Goal: Information Seeking & Learning: Check status

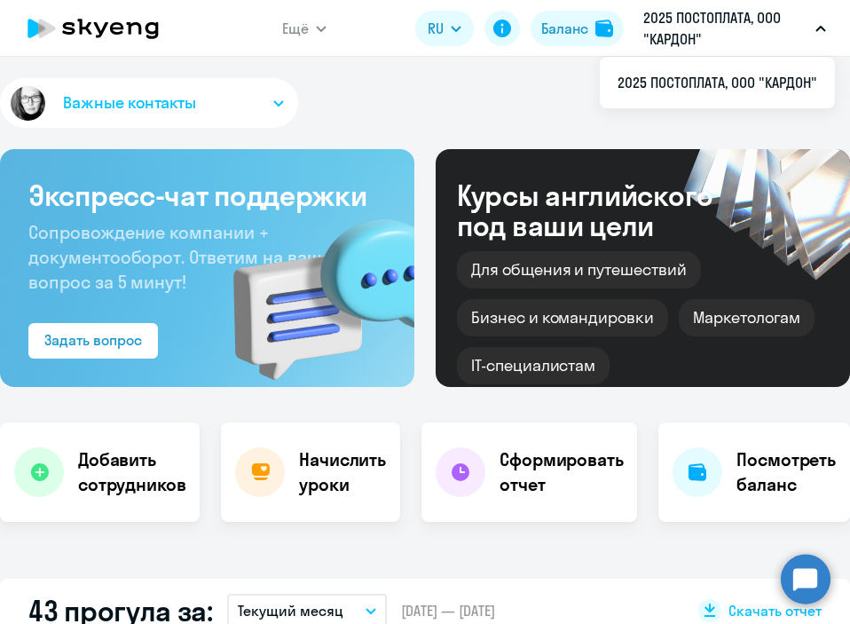
select select "30"
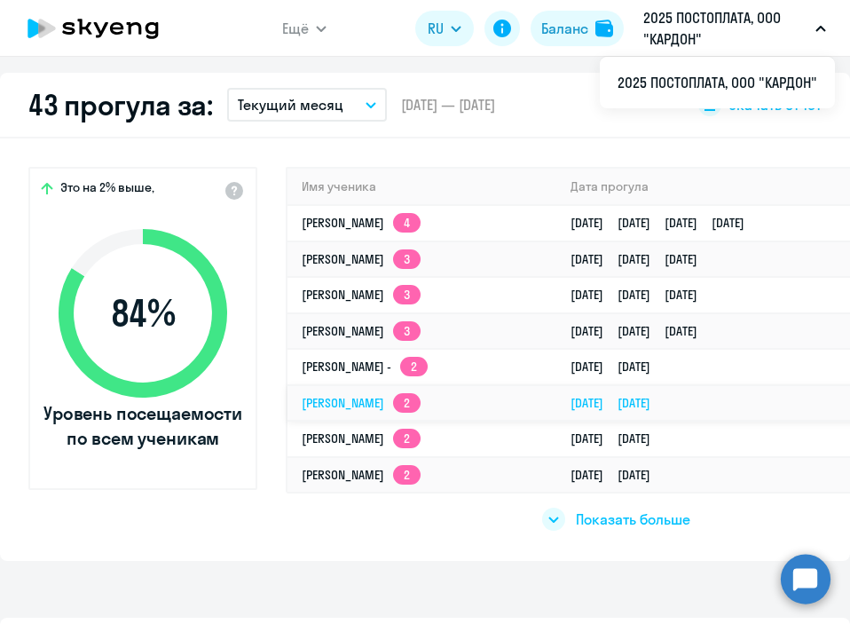
scroll to position [548, 0]
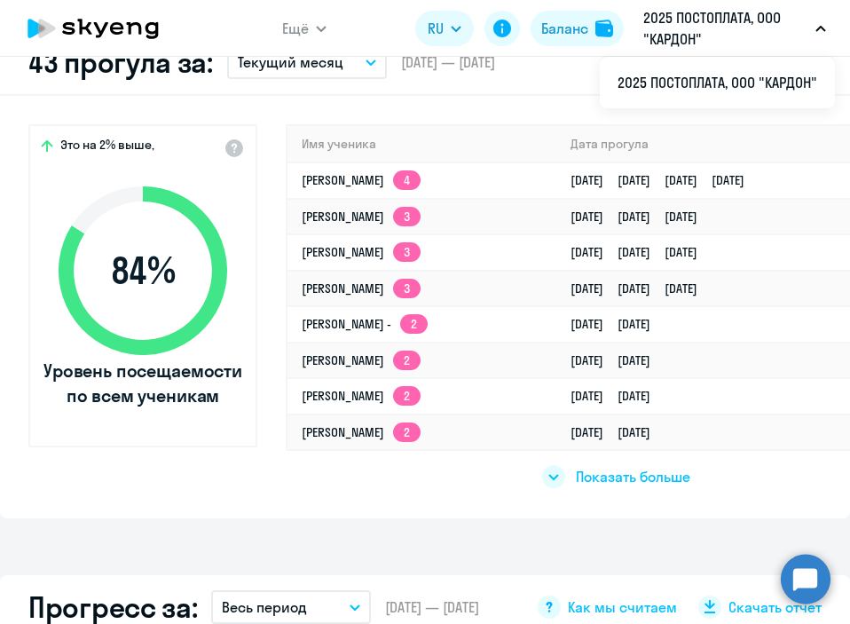
click at [585, 489] on div "Показать больше" at bounding box center [616, 469] width 660 height 41
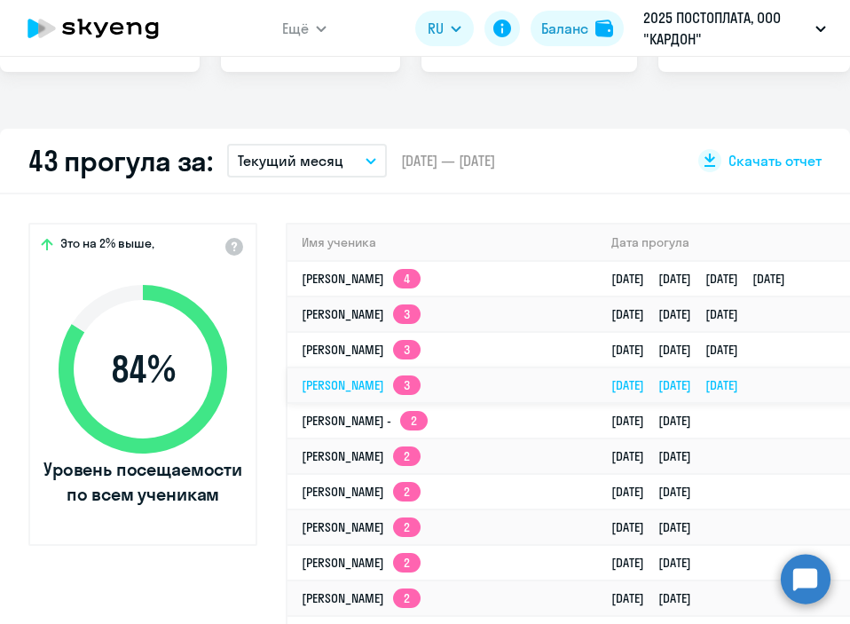
scroll to position [451, 0]
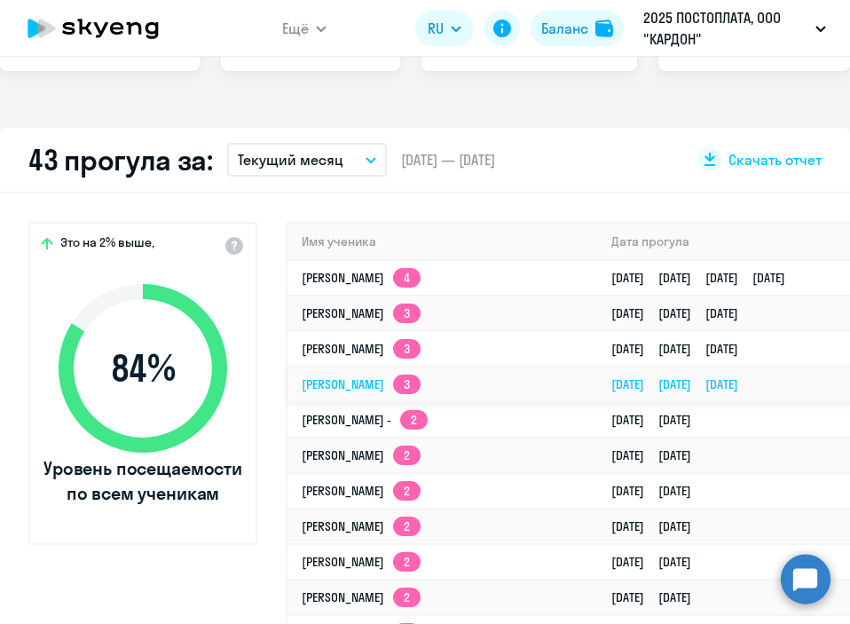
click at [463, 388] on td "[PERSON_NAME] 3" at bounding box center [442, 383] width 310 height 35
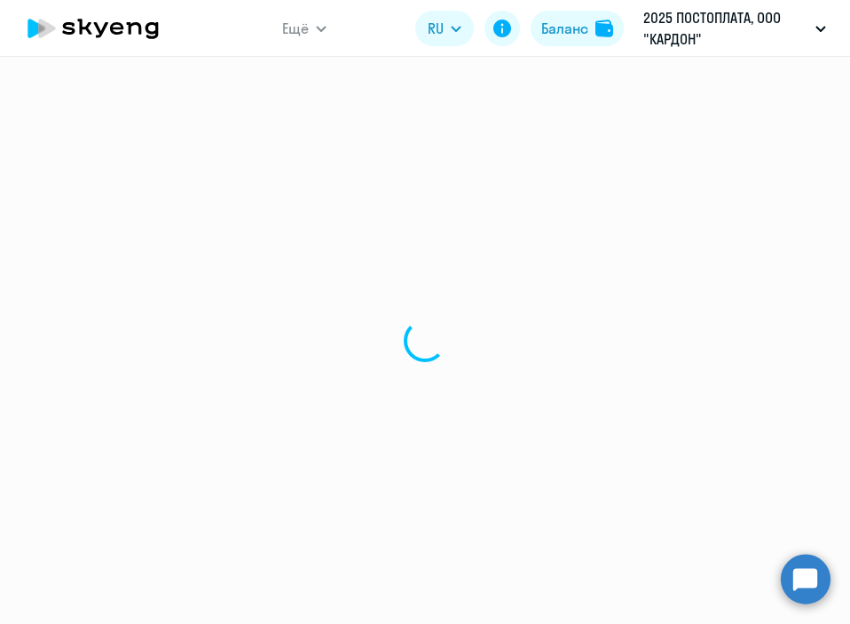
select select "english"
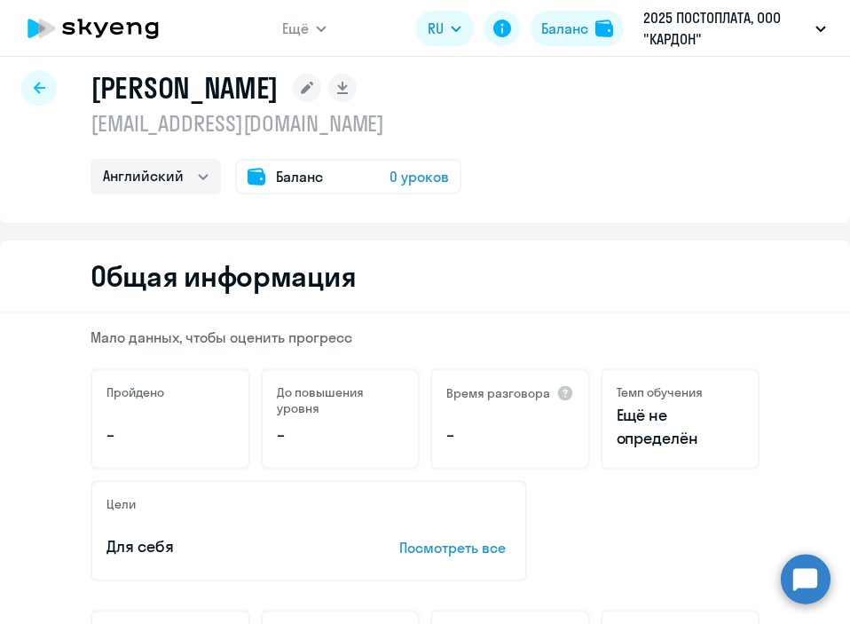
scroll to position [35, 0]
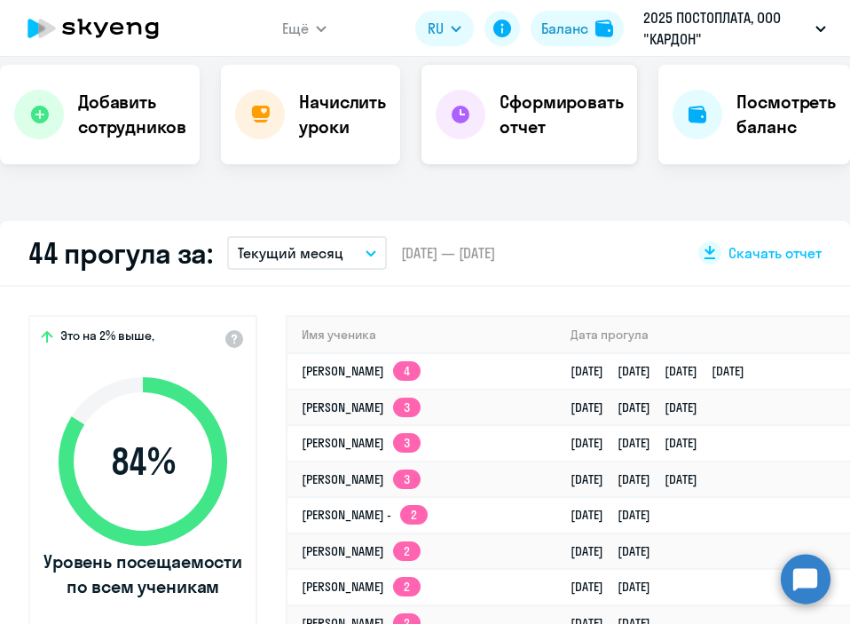
select select "30"
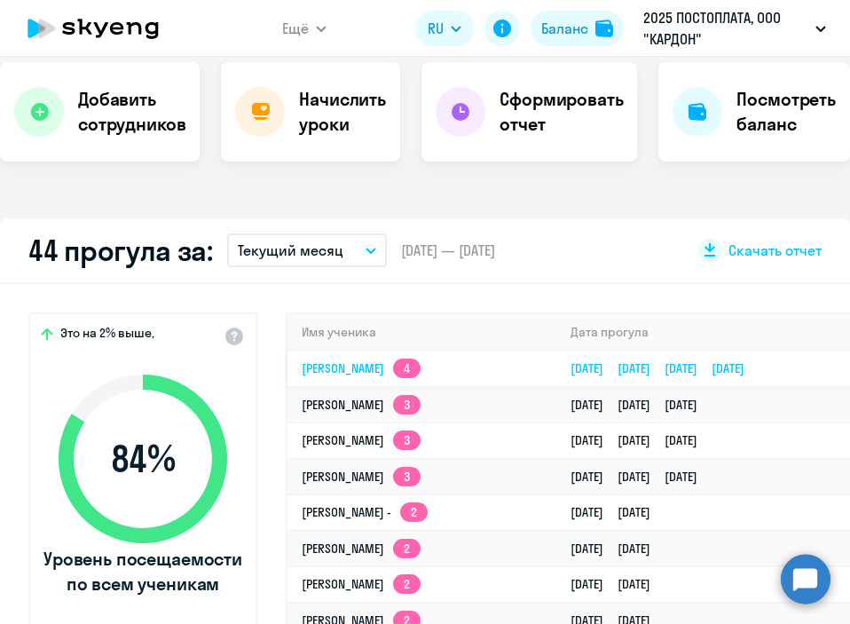
click at [513, 363] on td "[PERSON_NAME] 4" at bounding box center [421, 368] width 269 height 36
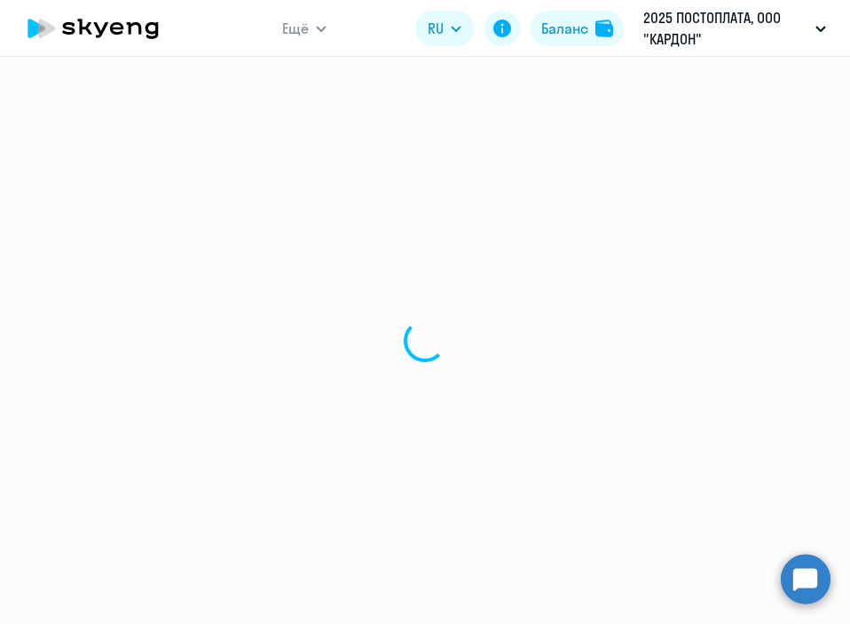
select select "english"
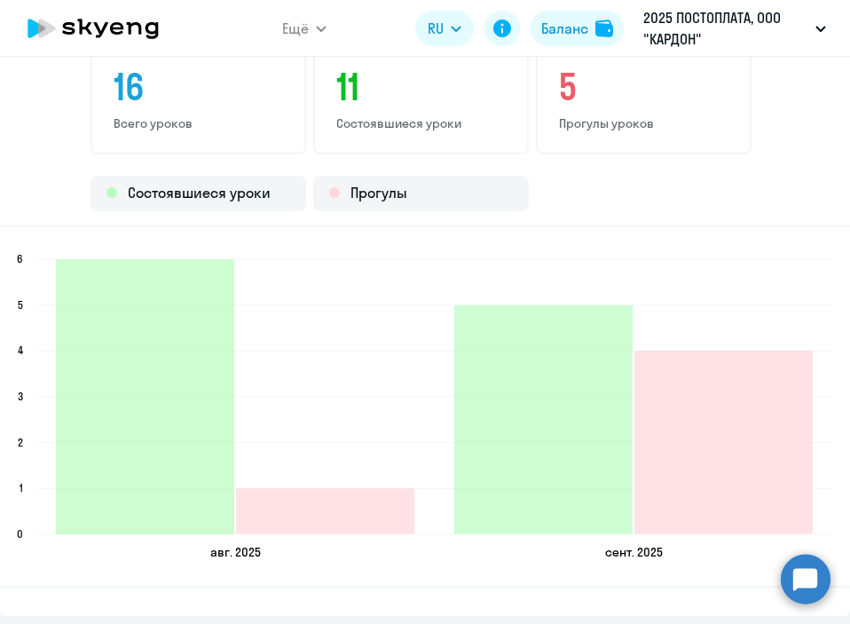
scroll to position [2272, 0]
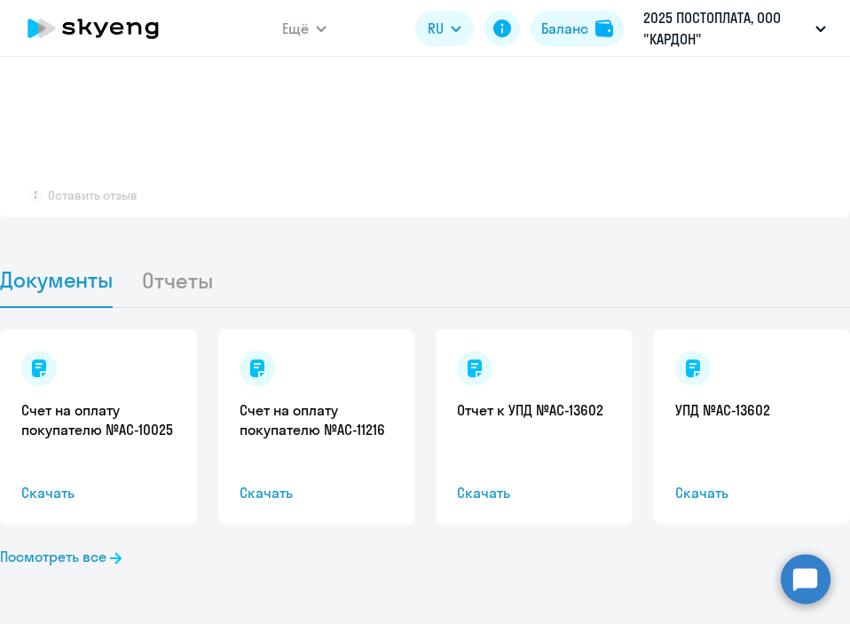
select select "30"
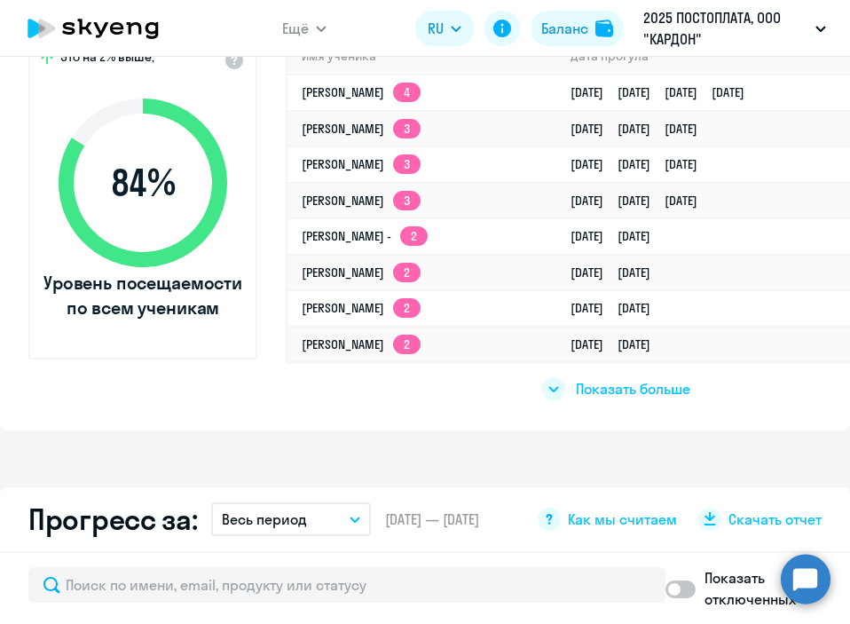
scroll to position [574, 0]
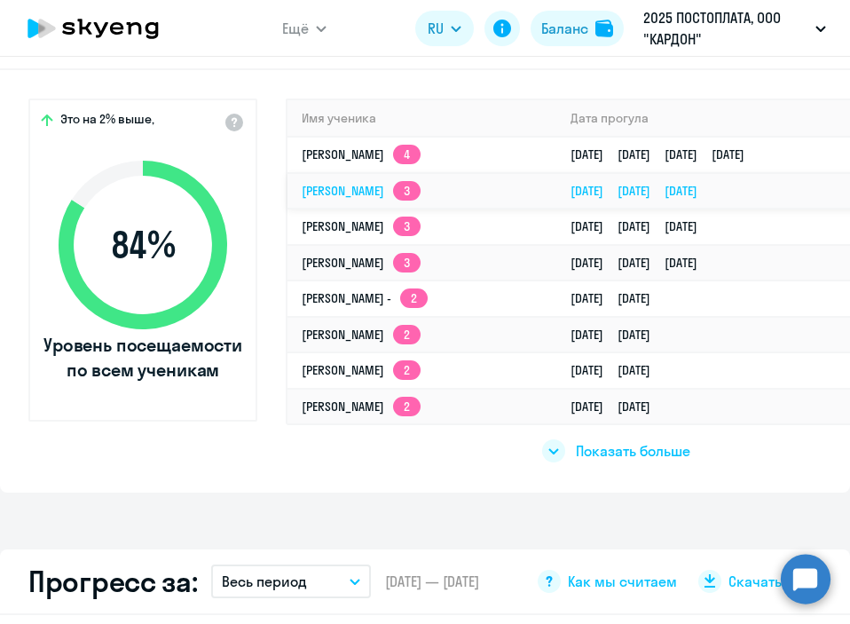
click at [411, 190] on app-skyeng-badge "3" at bounding box center [406, 191] width 27 height 20
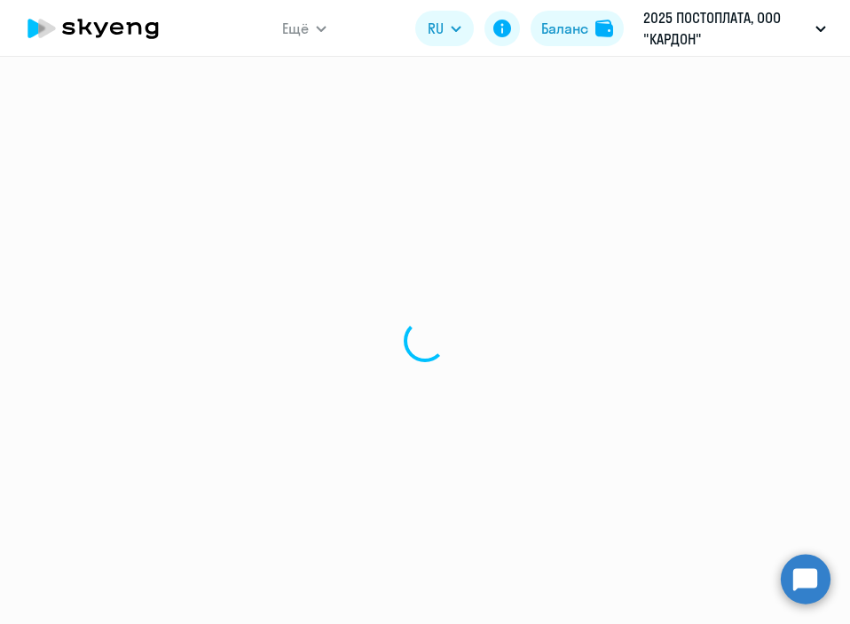
select select "english"
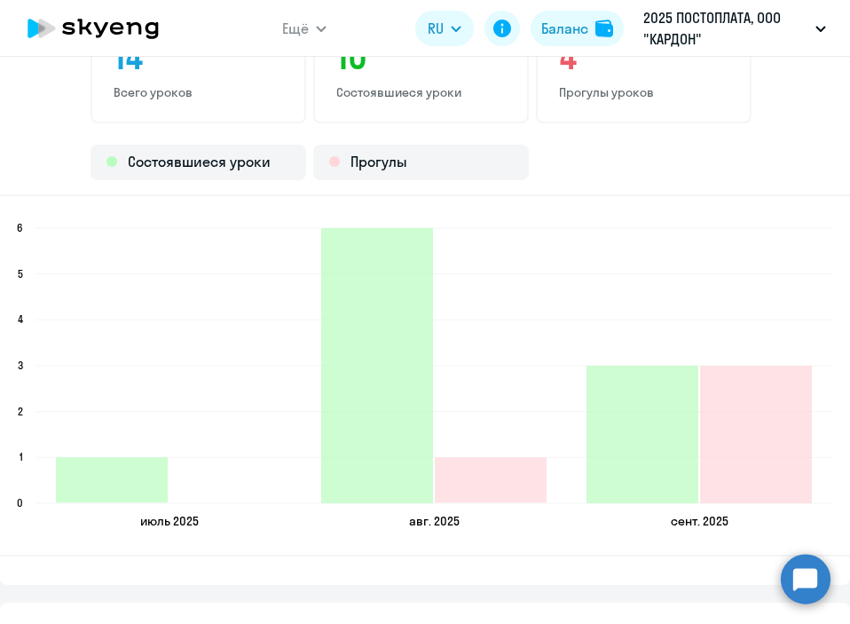
scroll to position [2280, 0]
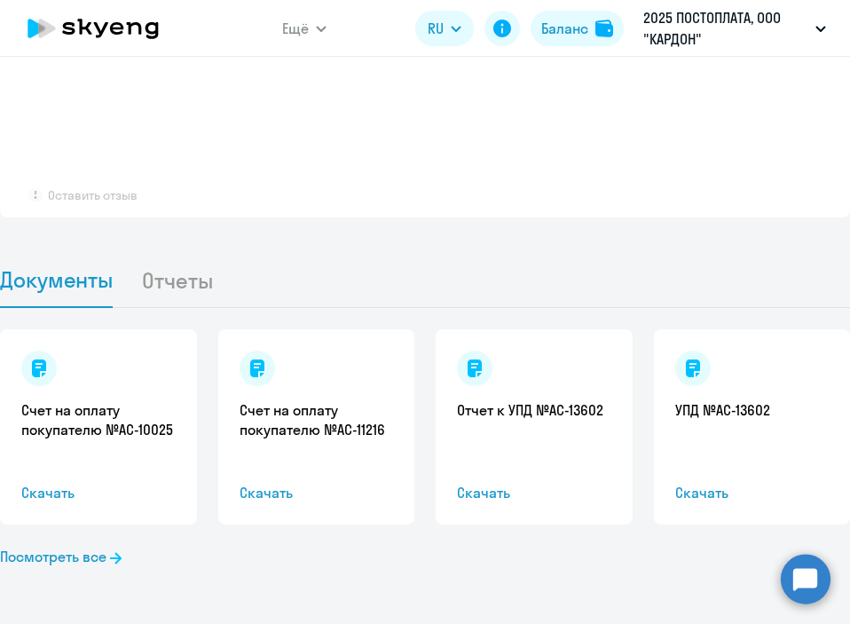
select select "30"
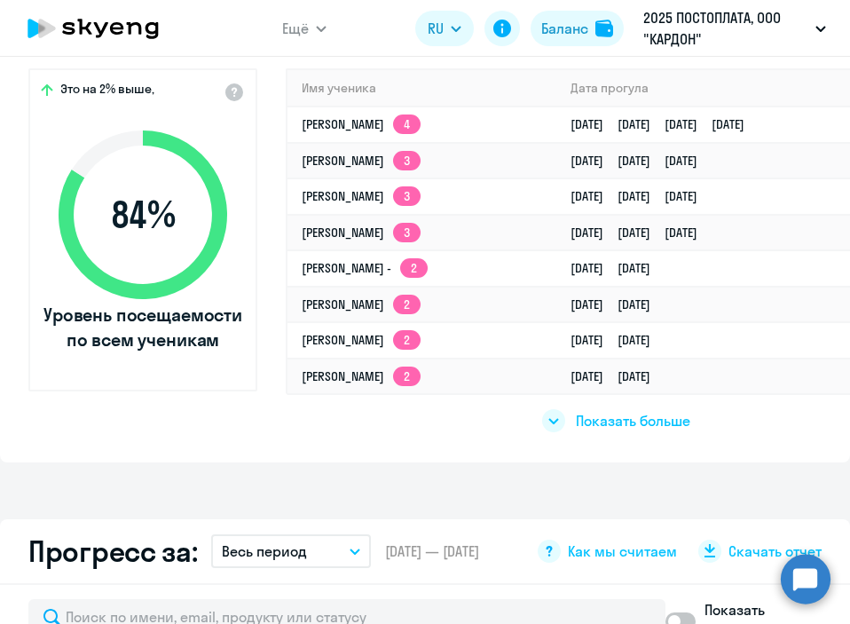
scroll to position [564, 0]
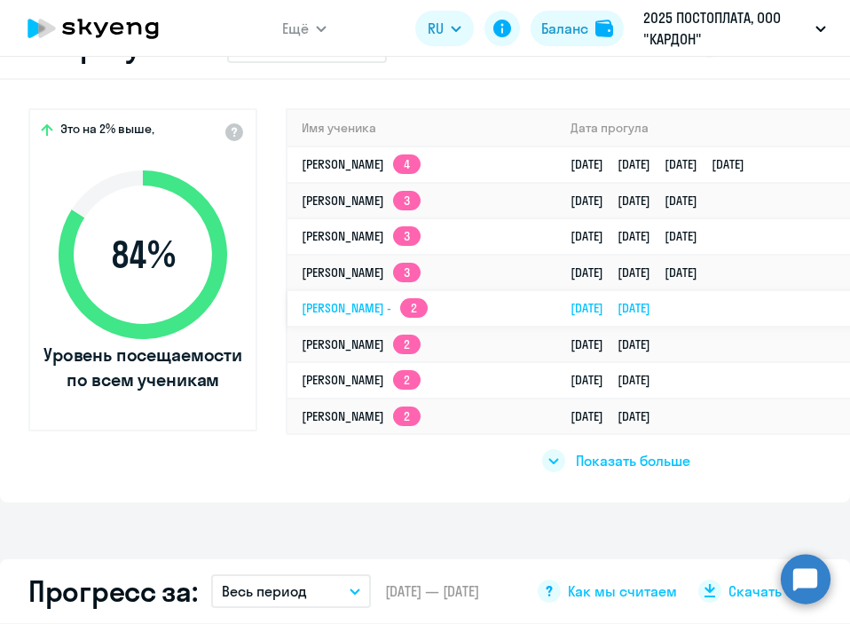
click at [420, 311] on td "[PERSON_NAME] - 2" at bounding box center [421, 308] width 269 height 36
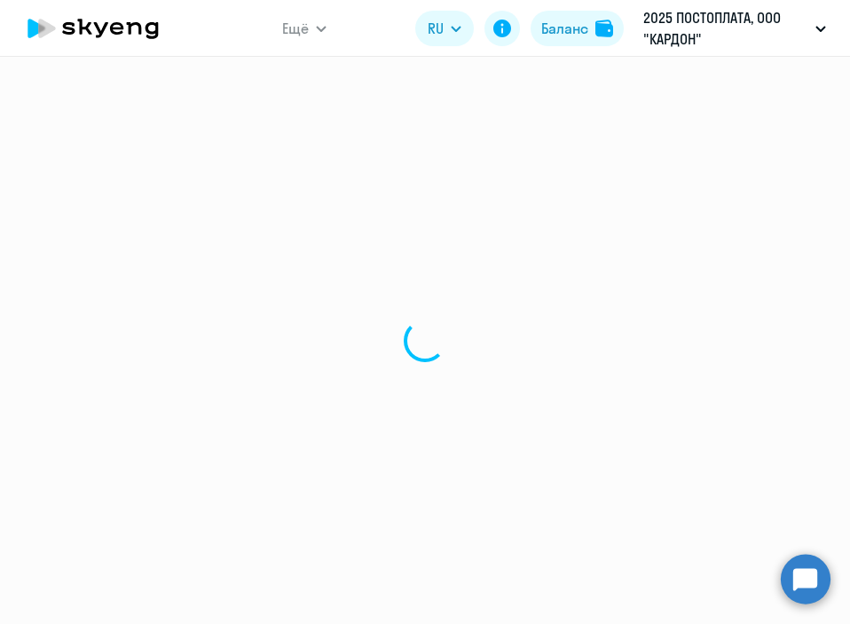
select select "english"
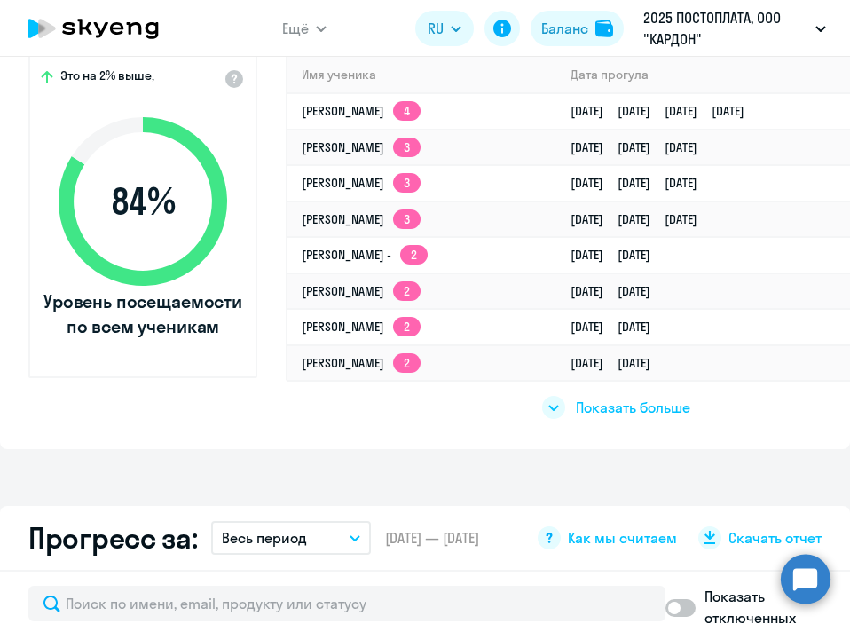
scroll to position [625, 0]
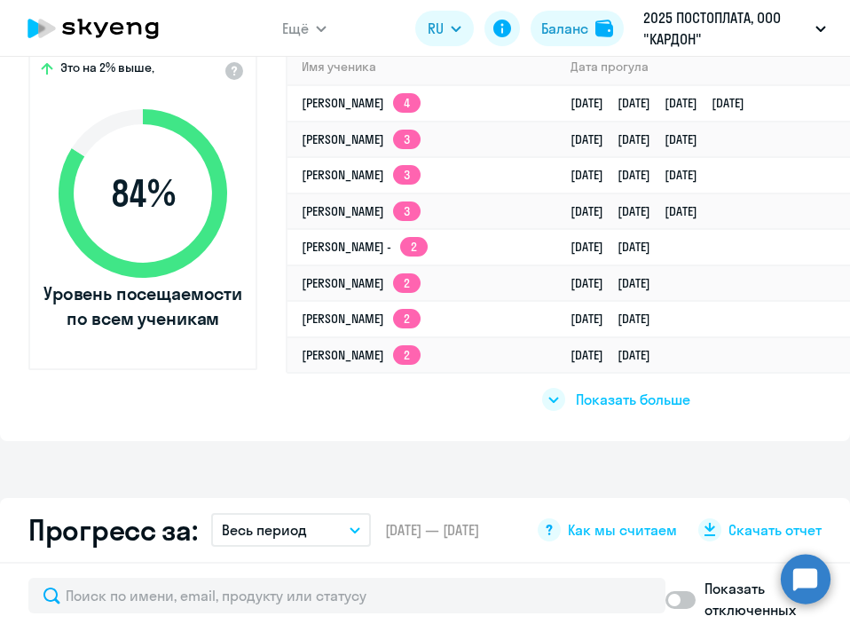
click at [564, 403] on div "Показать больше" at bounding box center [616, 399] width 148 height 23
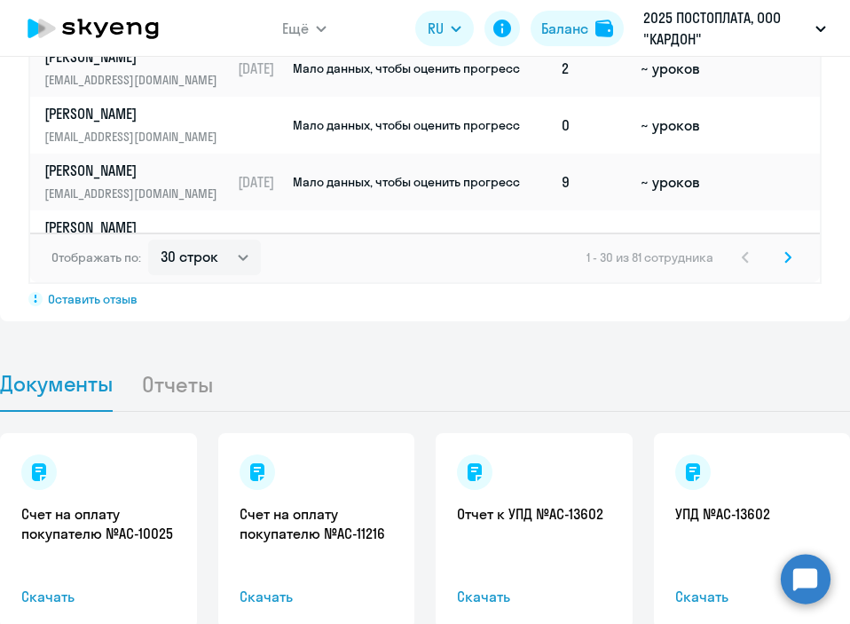
scroll to position [2284, 0]
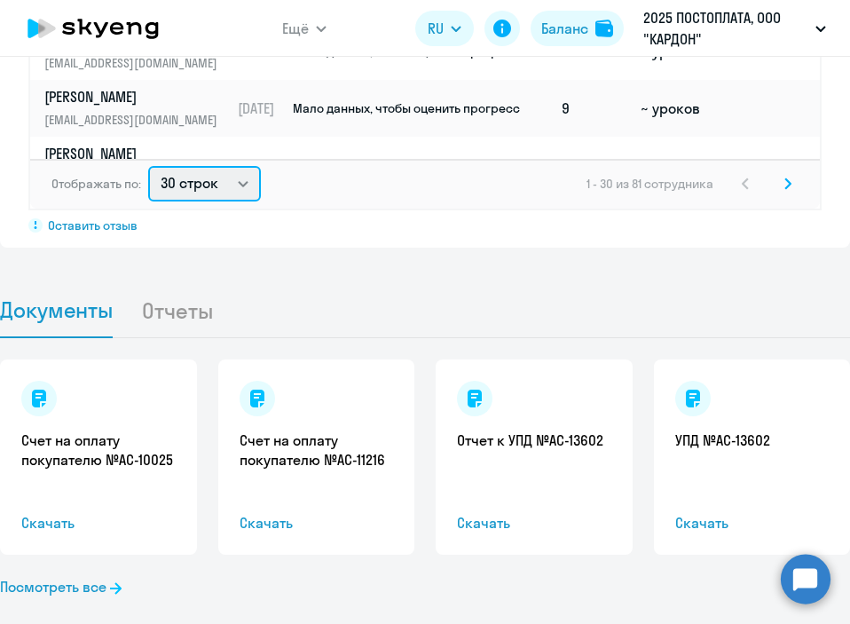
click at [212, 181] on select "30 строк 50 строк 100 строк" at bounding box center [204, 183] width 113 height 35
select select "100"
click at [148, 166] on select "30 строк 50 строк 100 строк" at bounding box center [204, 183] width 113 height 35
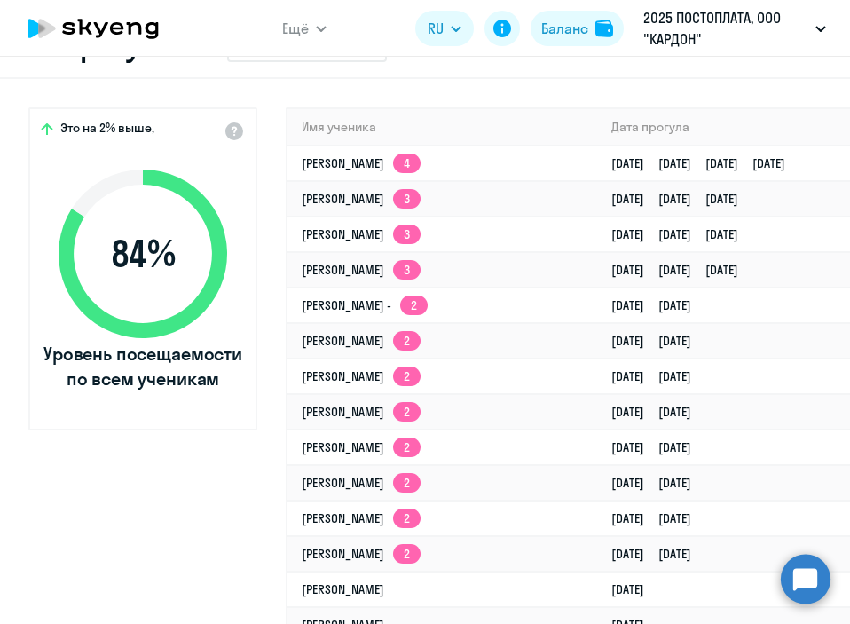
scroll to position [600, 0]
